Goal: Use online tool/utility

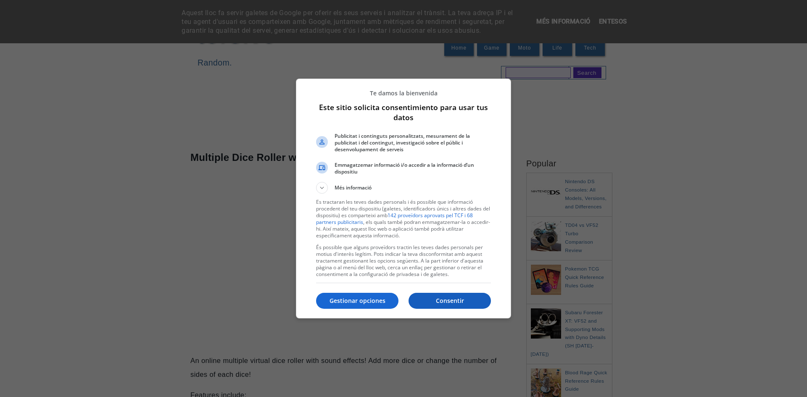
click at [458, 302] on p "Consentir" at bounding box center [450, 301] width 82 height 8
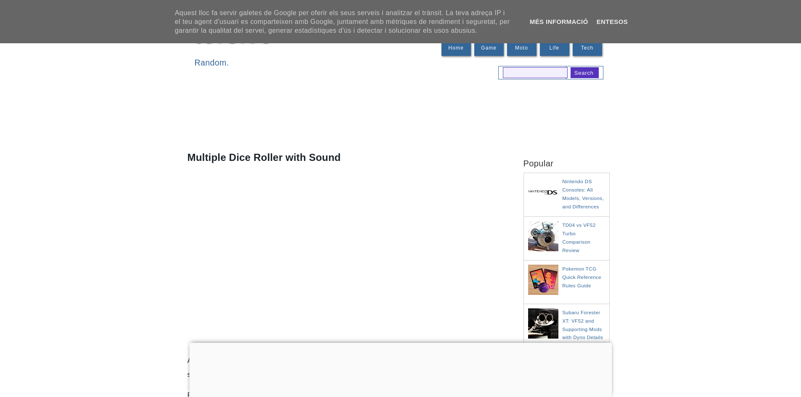
click at [397, 343] on div at bounding box center [400, 343] width 423 height 0
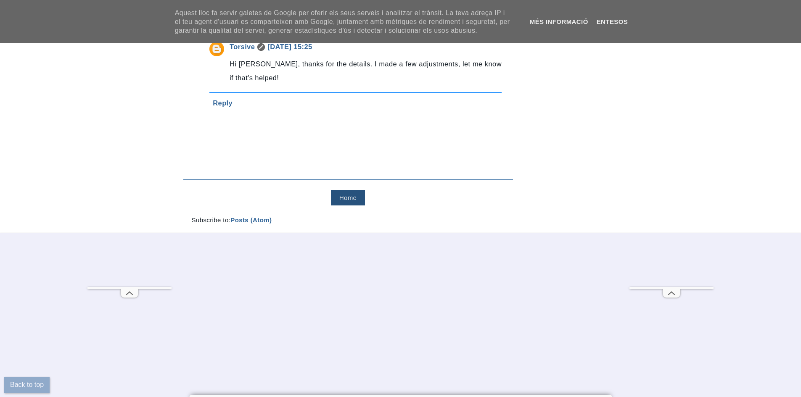
scroll to position [925, 0]
